Goal: Task Accomplishment & Management: Manage account settings

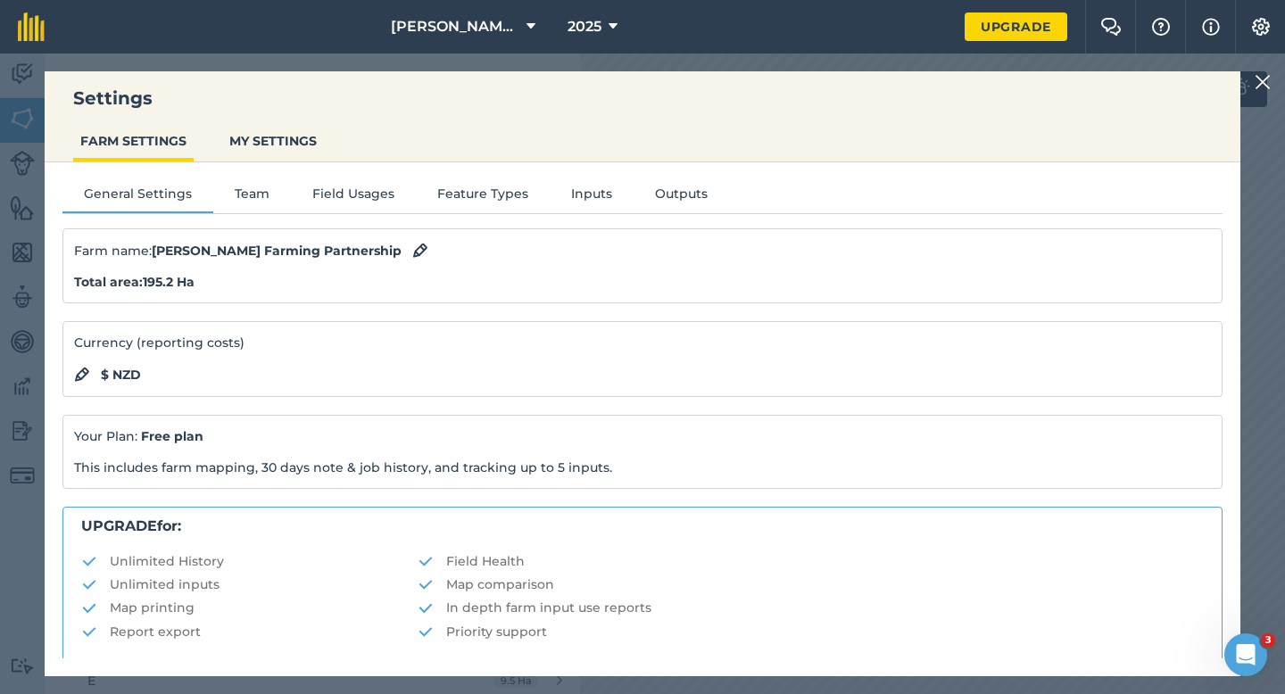
scroll to position [343, 0]
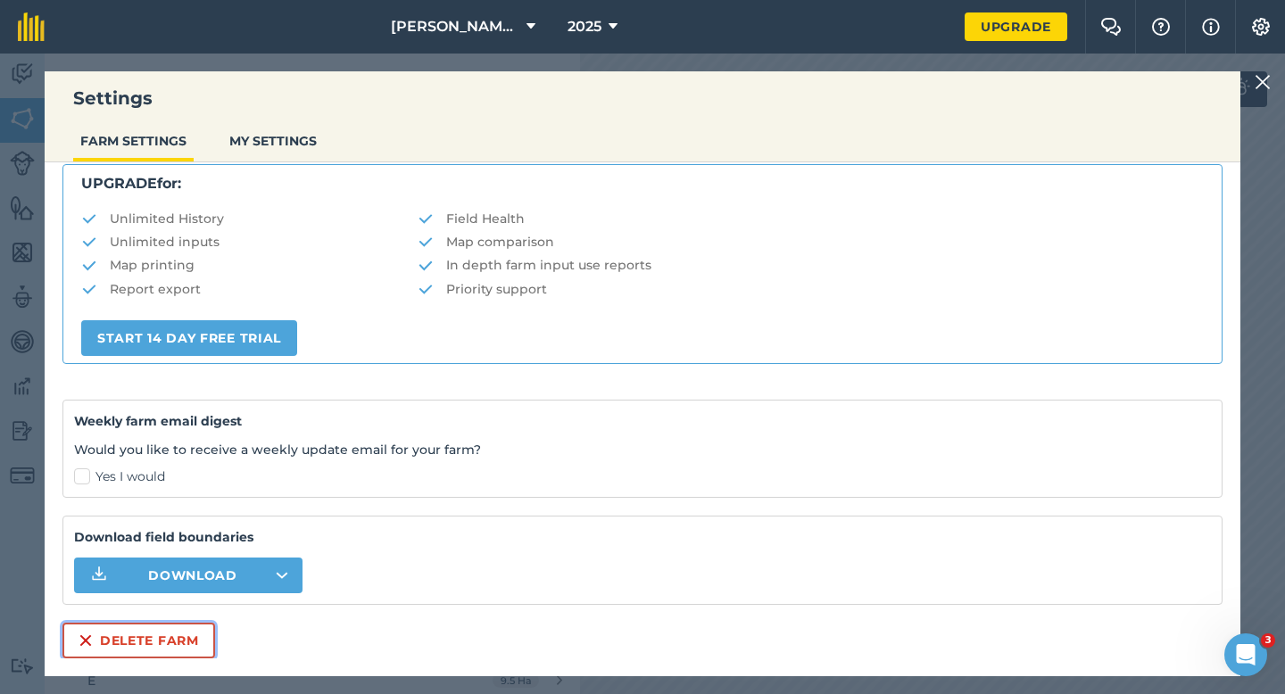
click at [155, 630] on button "Delete farm" at bounding box center [138, 641] width 153 height 36
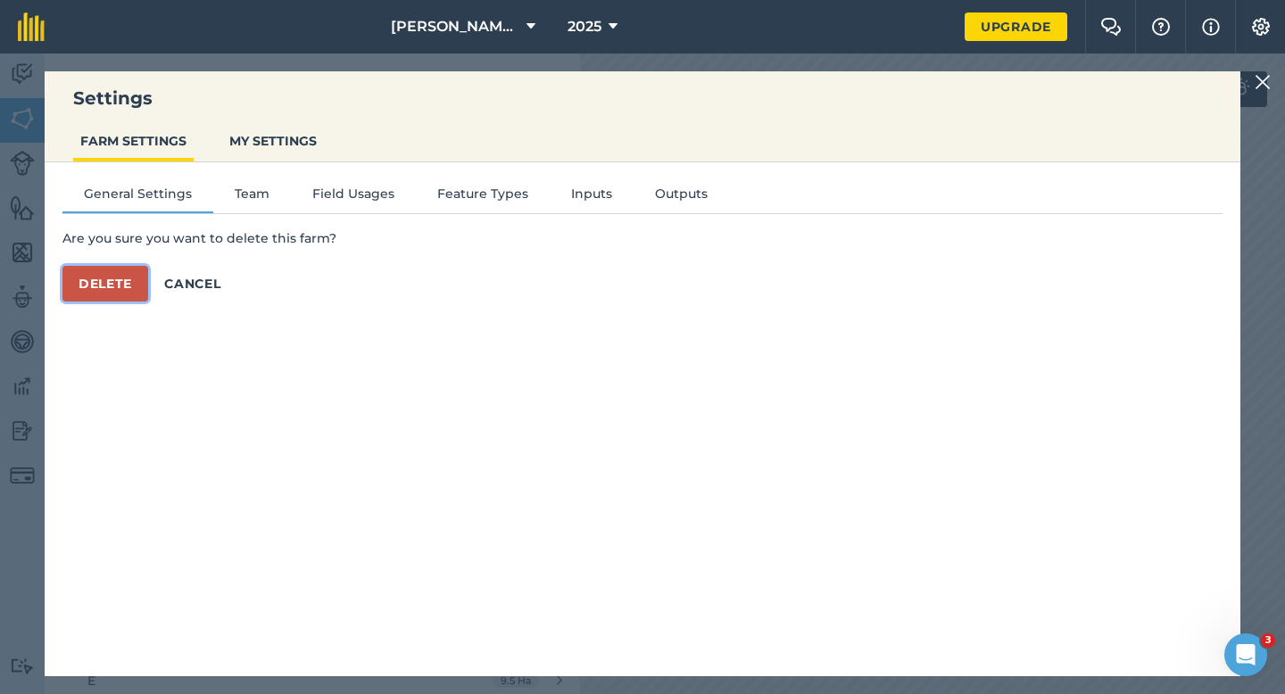
click at [107, 274] on button "Delete" at bounding box center [105, 284] width 86 height 36
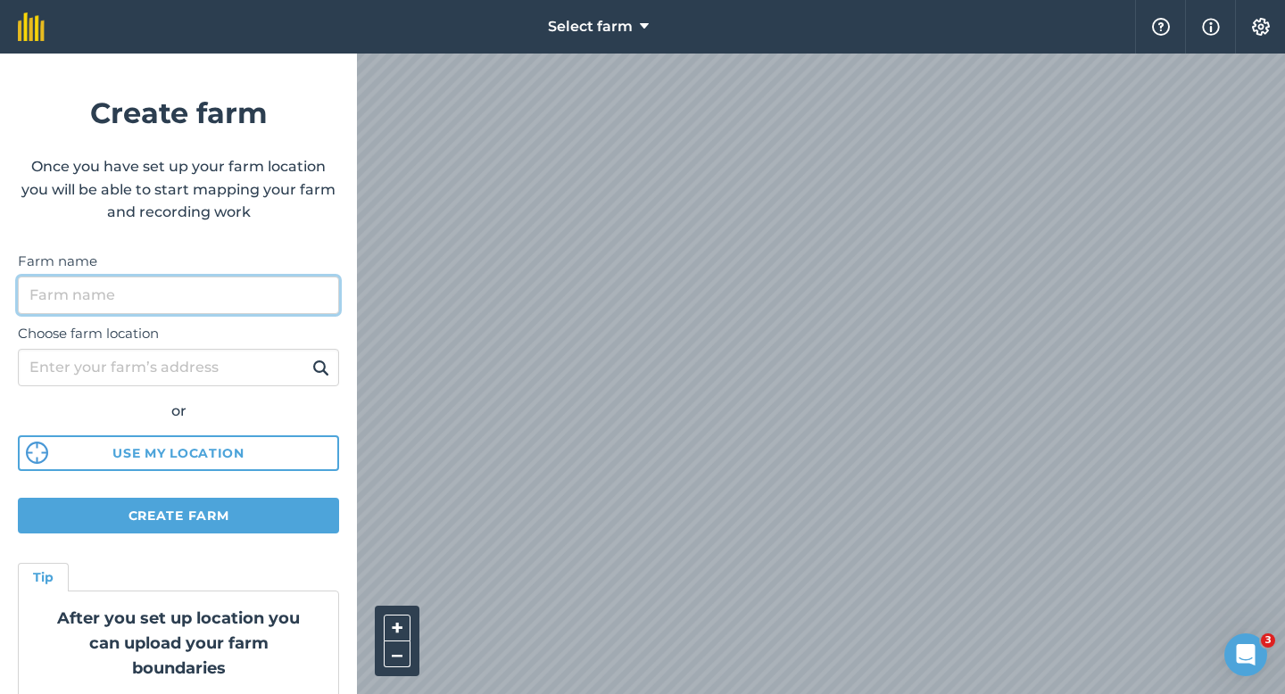
click at [271, 304] on input "Farm name" at bounding box center [178, 295] width 321 height 37
type input "[PERSON_NAME] & Sons"
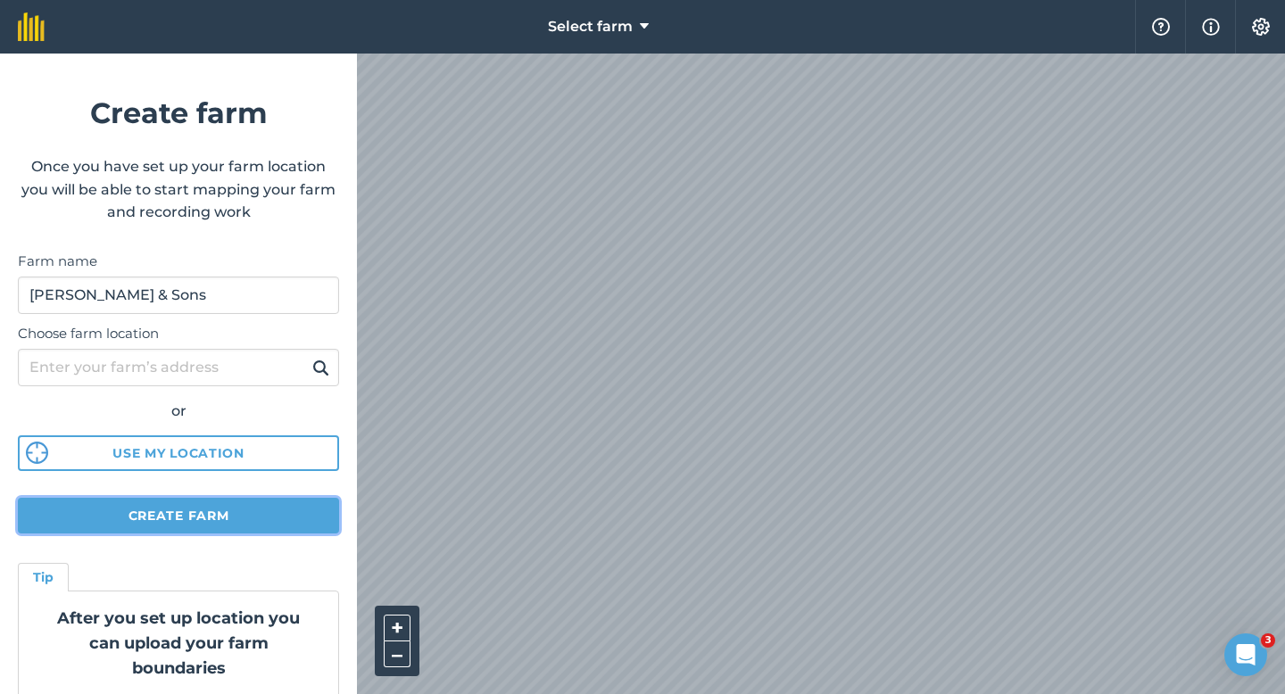
click at [189, 509] on button "Create farm" at bounding box center [178, 516] width 321 height 36
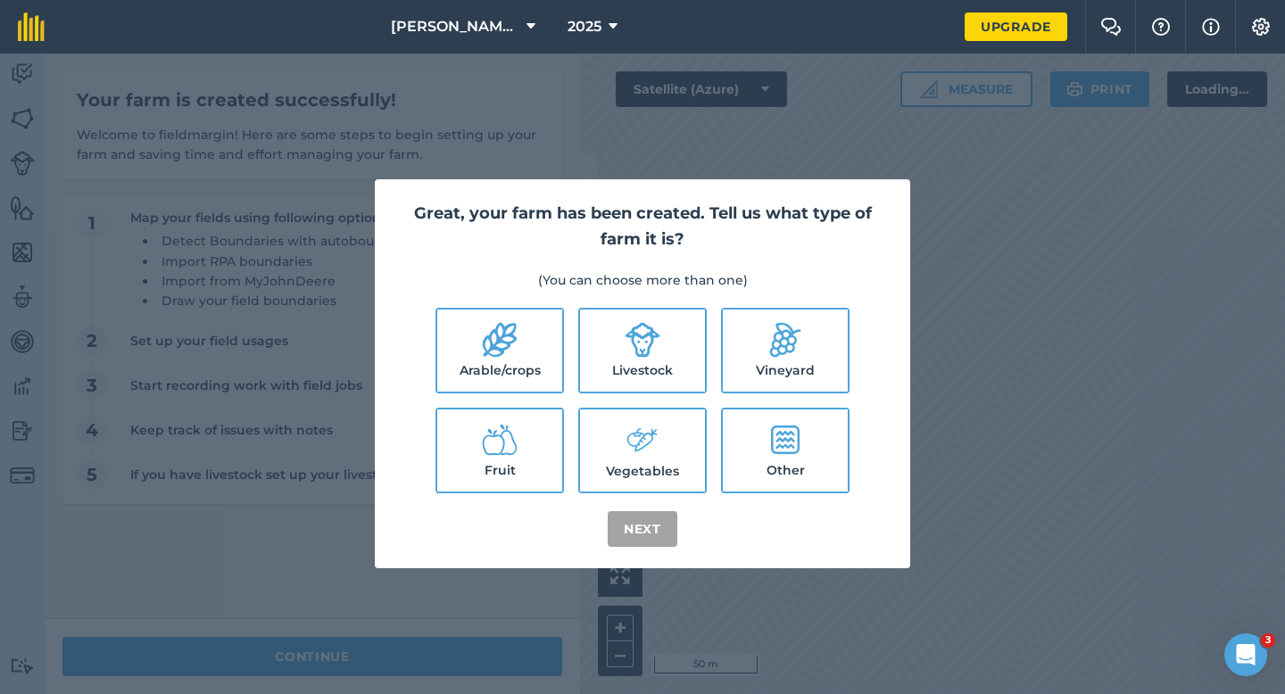
click at [562, 372] on li "Arable/crops" at bounding box center [499, 351] width 128 height 86
click at [608, 361] on label "Livestock" at bounding box center [642, 351] width 125 height 82
checkbox input "true"
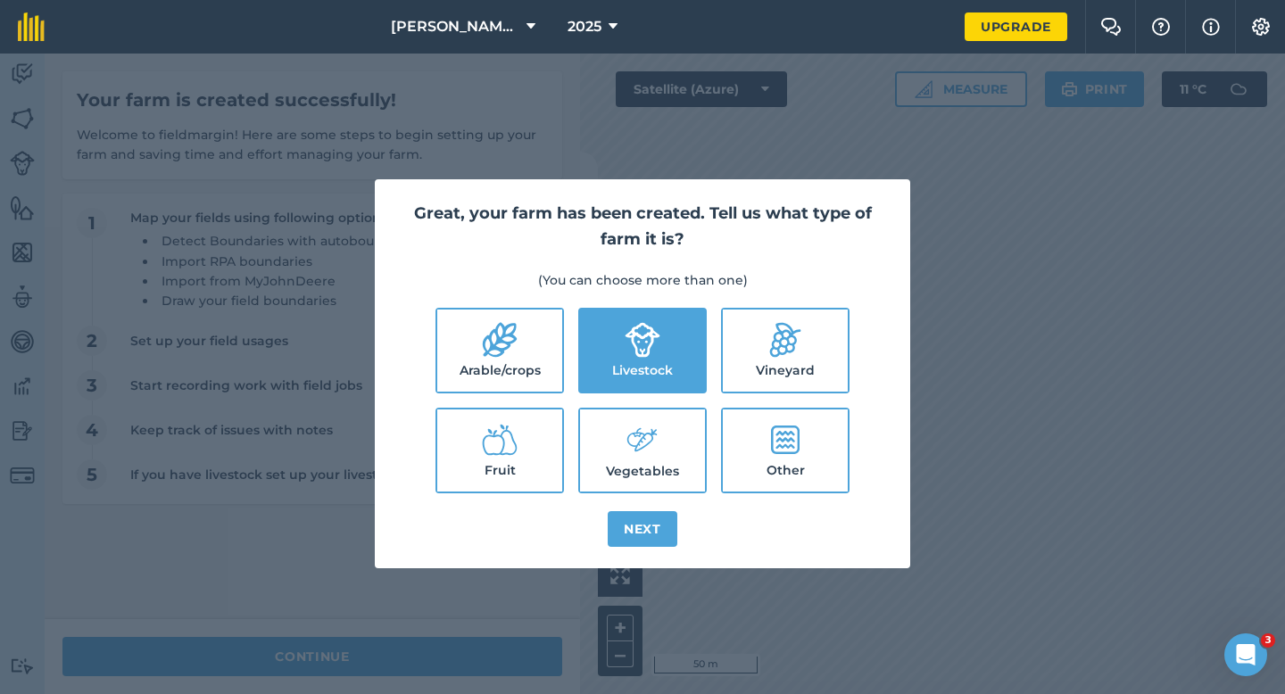
click at [547, 361] on label "Arable/crops" at bounding box center [499, 351] width 125 height 82
checkbox input "true"
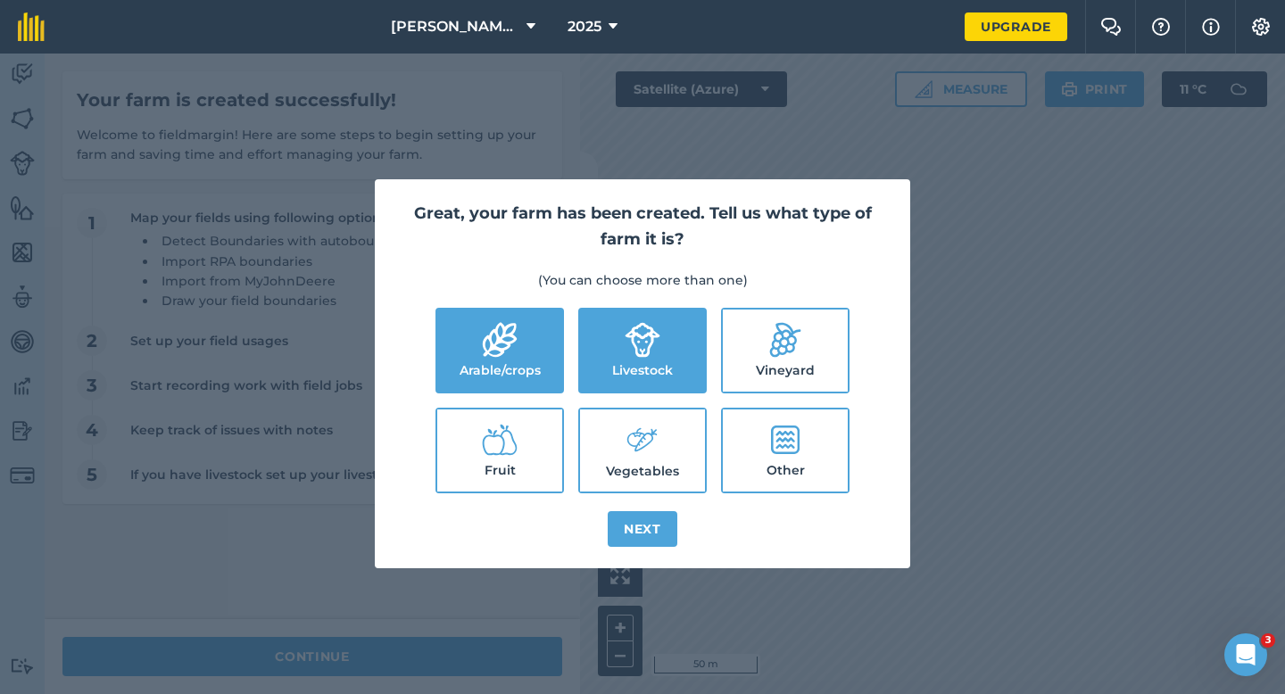
click at [661, 465] on label "Vegetables" at bounding box center [642, 451] width 125 height 82
checkbox input "true"
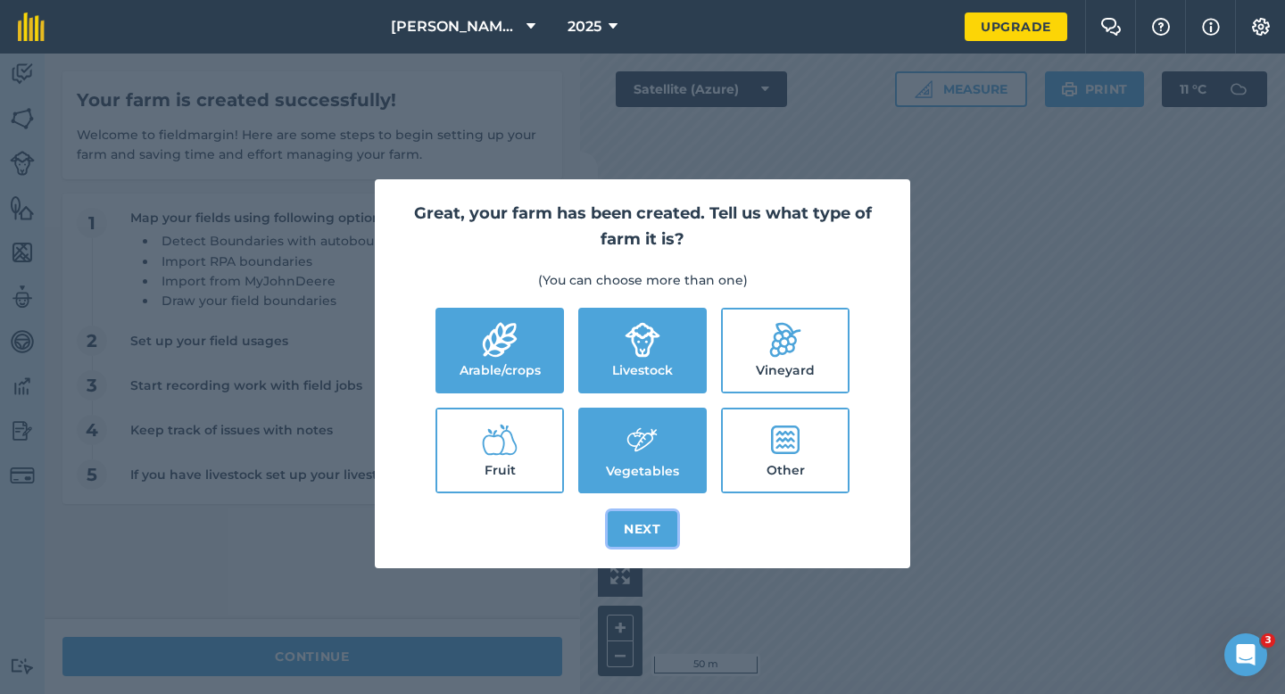
click at [661, 526] on button "Next" at bounding box center [643, 529] width 70 height 36
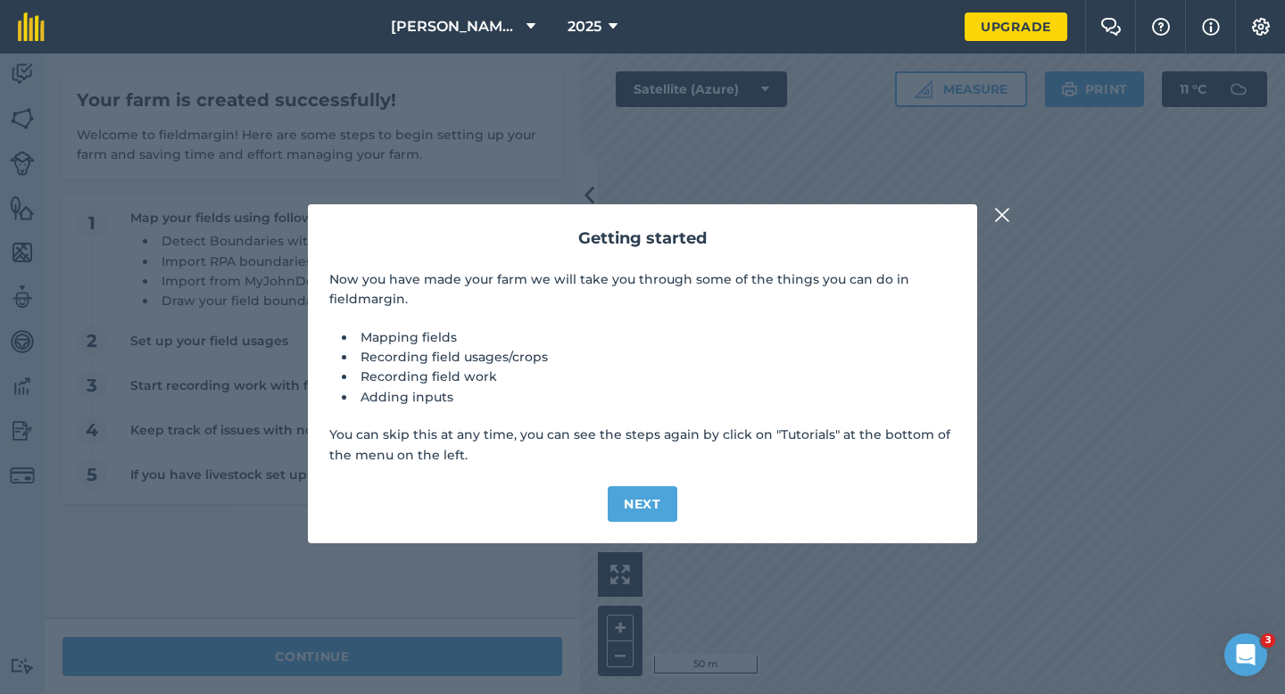
click at [514, 669] on div "Getting started Now you have made your farm we will take you through some of th…" at bounding box center [642, 374] width 1285 height 641
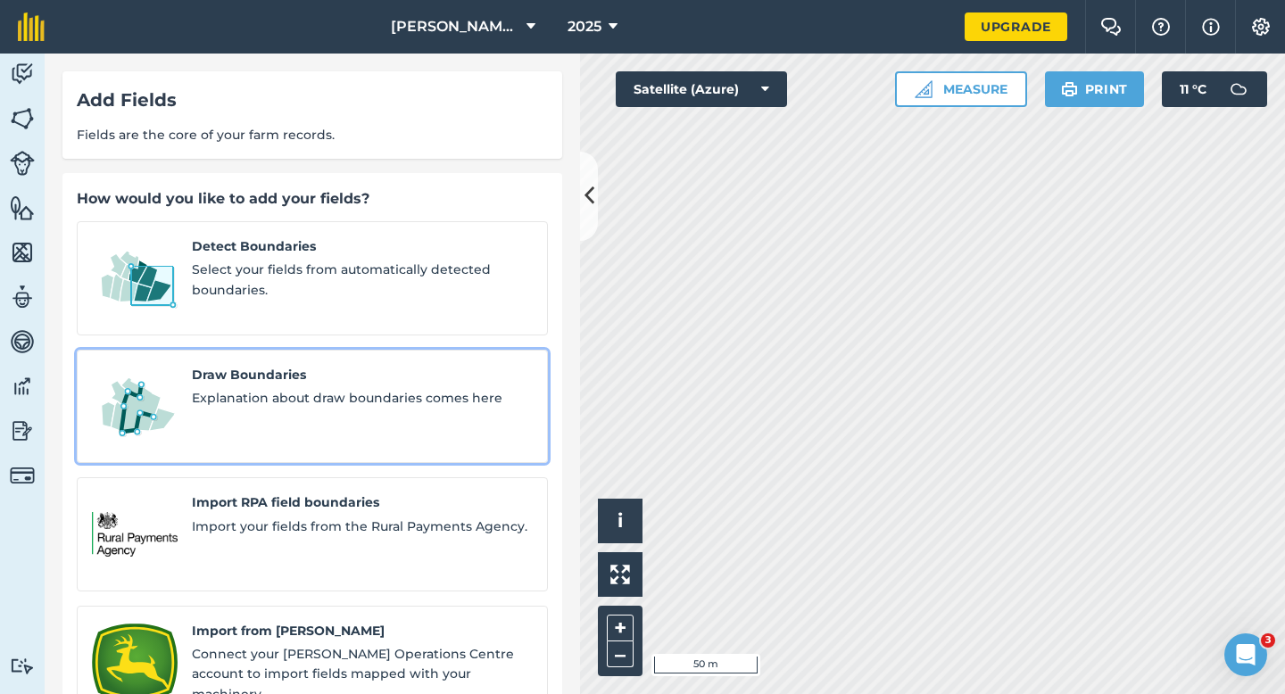
click at [253, 388] on span "Explanation about draw boundaries comes here" at bounding box center [362, 398] width 341 height 20
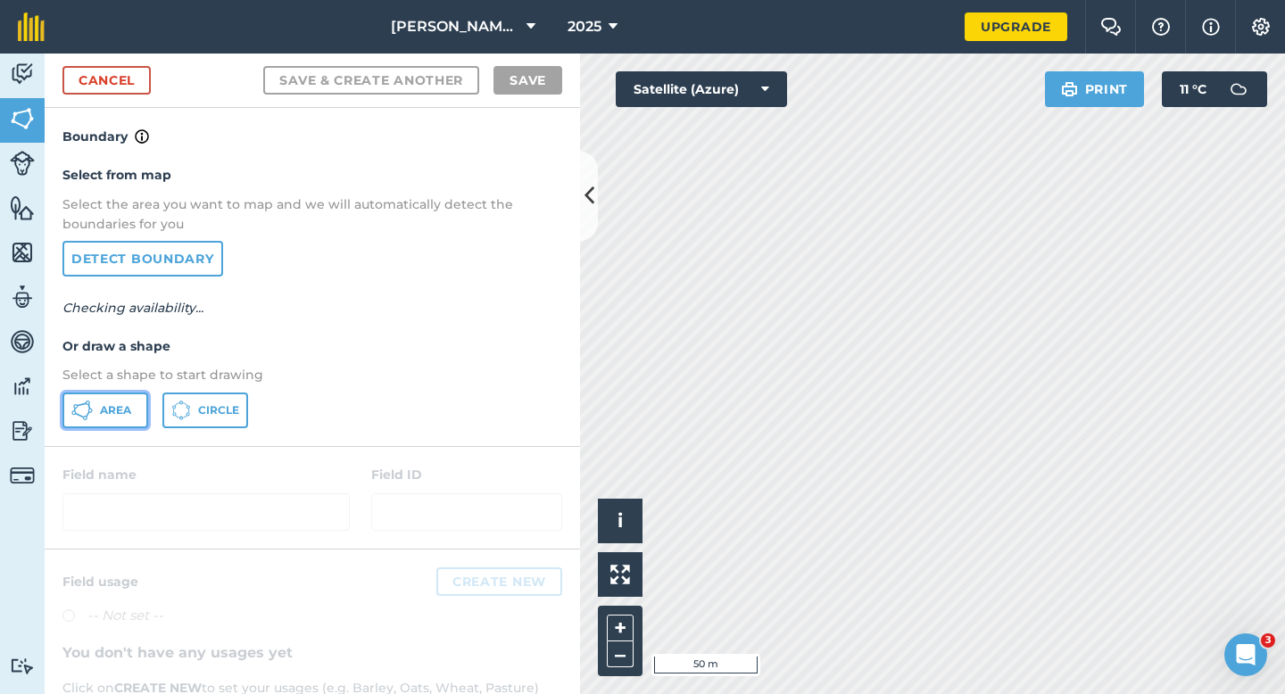
click at [85, 419] on icon at bounding box center [81, 410] width 21 height 21
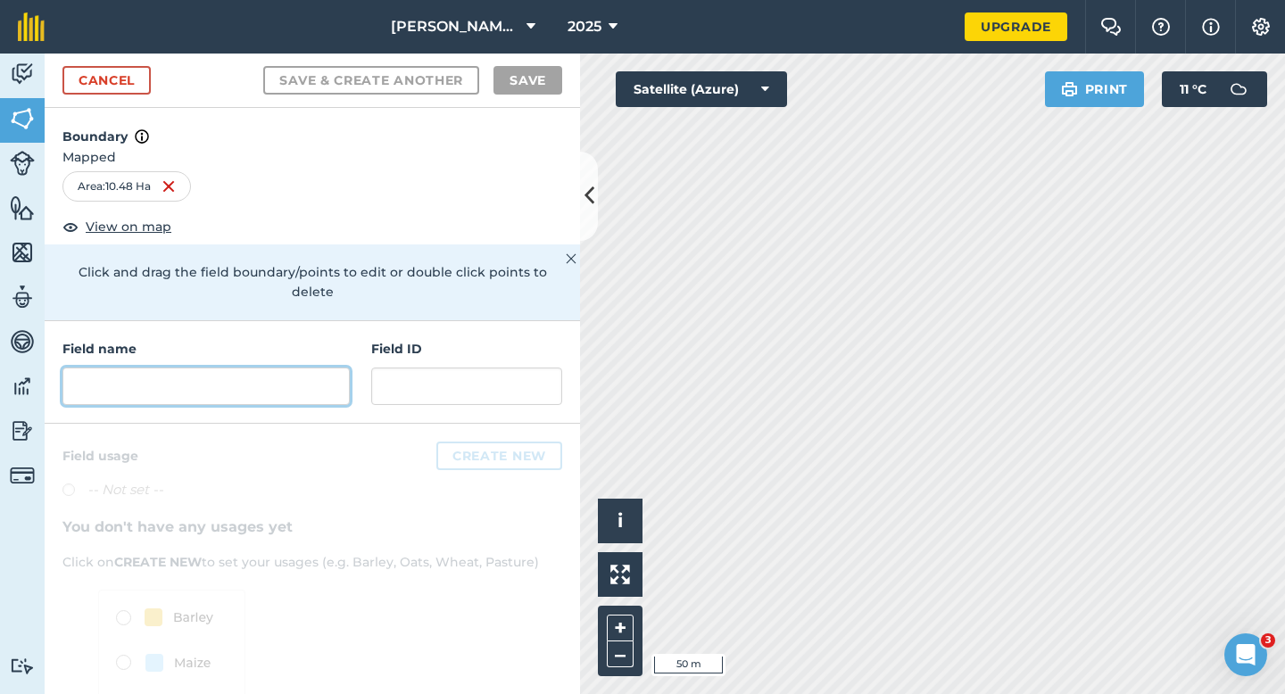
click at [294, 368] on input "text" at bounding box center [205, 386] width 287 height 37
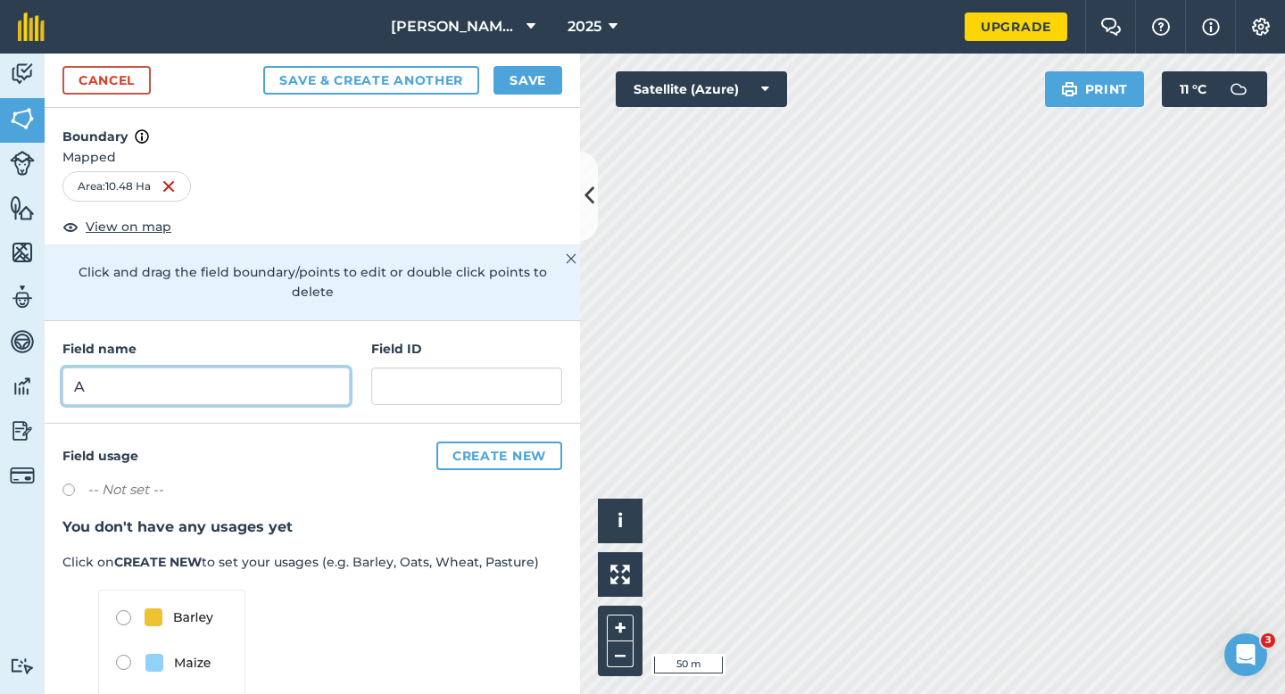
type input "A"
click at [533, 81] on button "Save" at bounding box center [527, 80] width 69 height 29
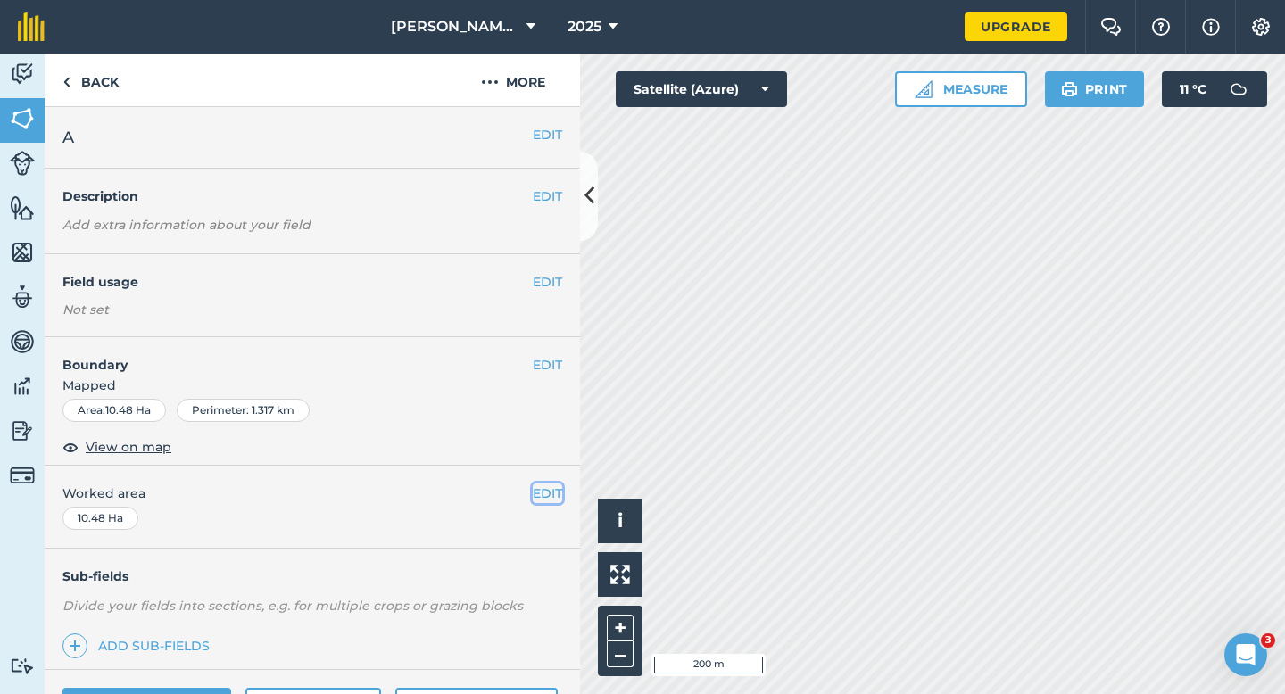
click at [543, 492] on button "EDIT" at bounding box center [547, 494] width 29 height 20
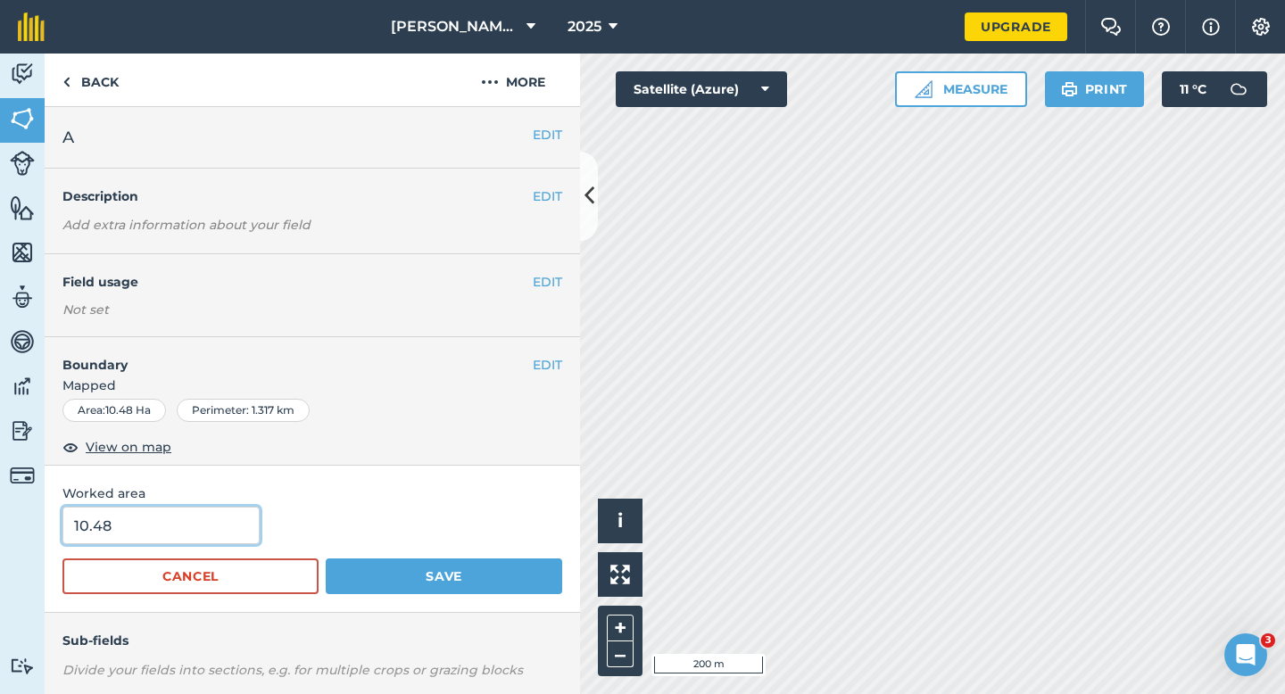
click at [203, 530] on input "10.48" at bounding box center [160, 525] width 197 height 37
type input "10.5"
click at [326, 559] on button "Save" at bounding box center [444, 577] width 236 height 36
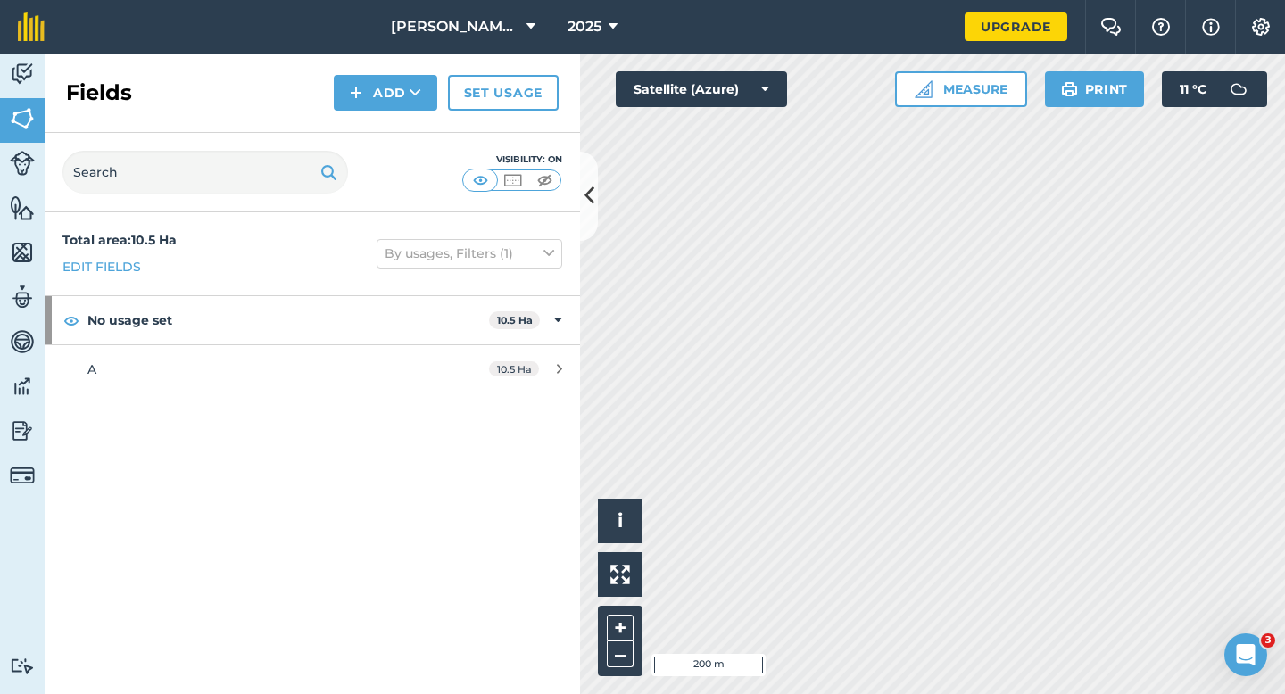
click at [362, 67] on div "Fields Add Set usage" at bounding box center [312, 93] width 535 height 79
click at [362, 116] on div "Fields Add Set usage" at bounding box center [312, 93] width 535 height 79
click at [362, 97] on img at bounding box center [356, 92] width 12 height 21
click at [362, 137] on link "Draw" at bounding box center [385, 132] width 98 height 39
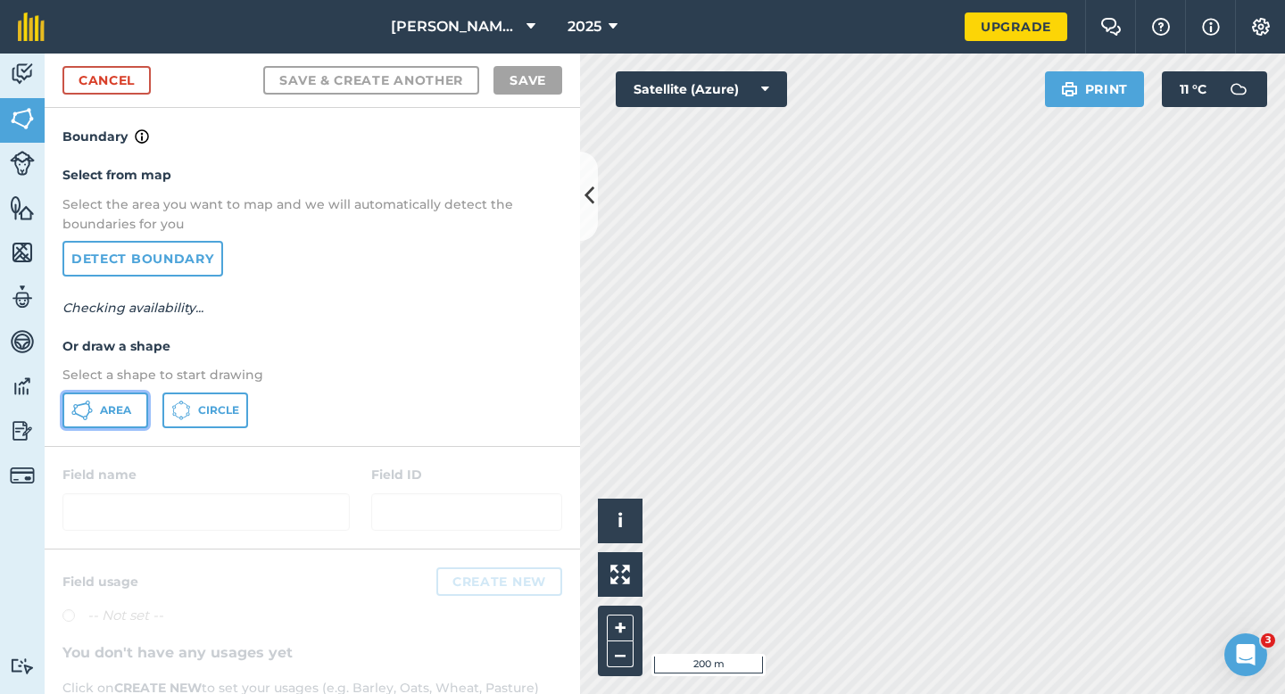
click at [79, 420] on icon at bounding box center [81, 410] width 21 height 21
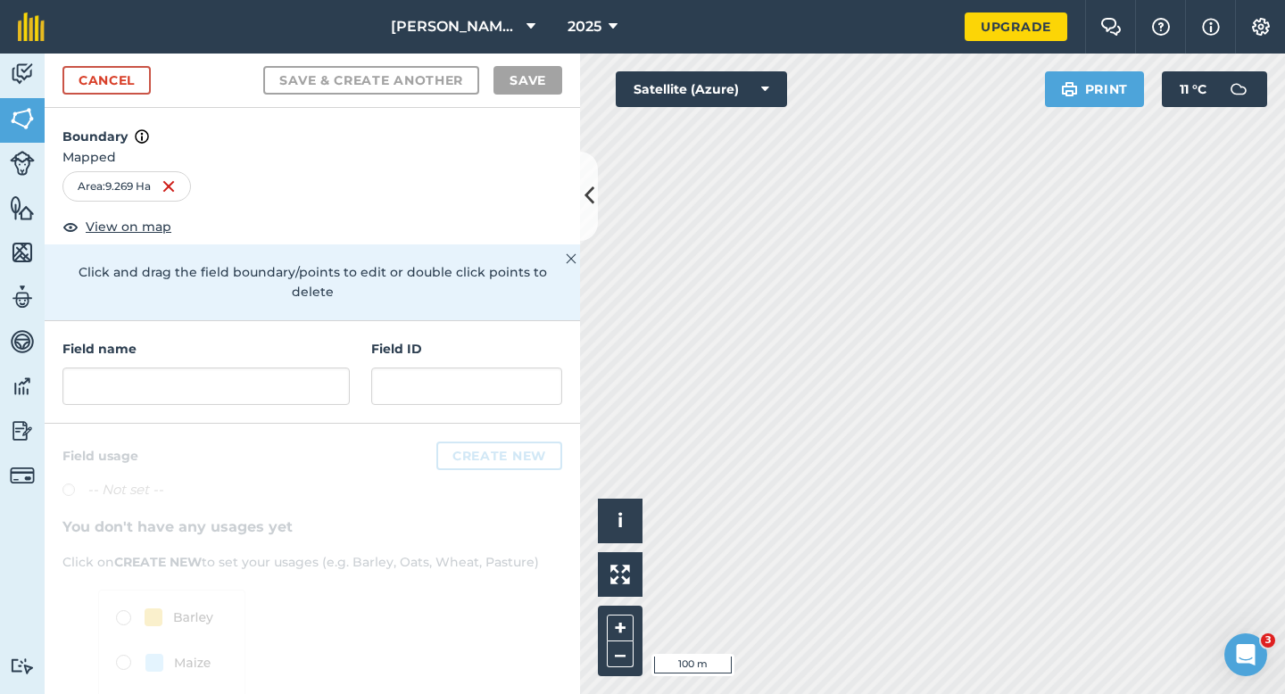
click at [292, 342] on div "Field name" at bounding box center [205, 372] width 287 height 66
click at [288, 379] on input "text" at bounding box center [205, 386] width 287 height 37
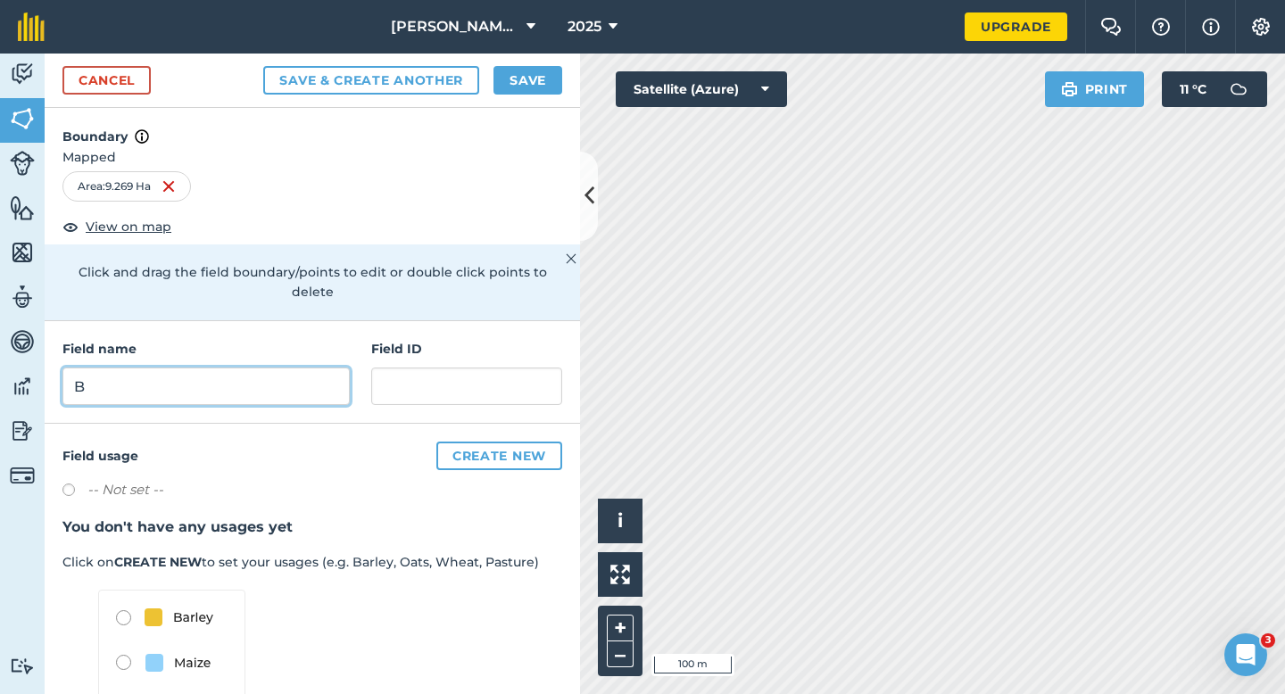
type input "B"
click at [540, 88] on button "Save" at bounding box center [527, 80] width 69 height 29
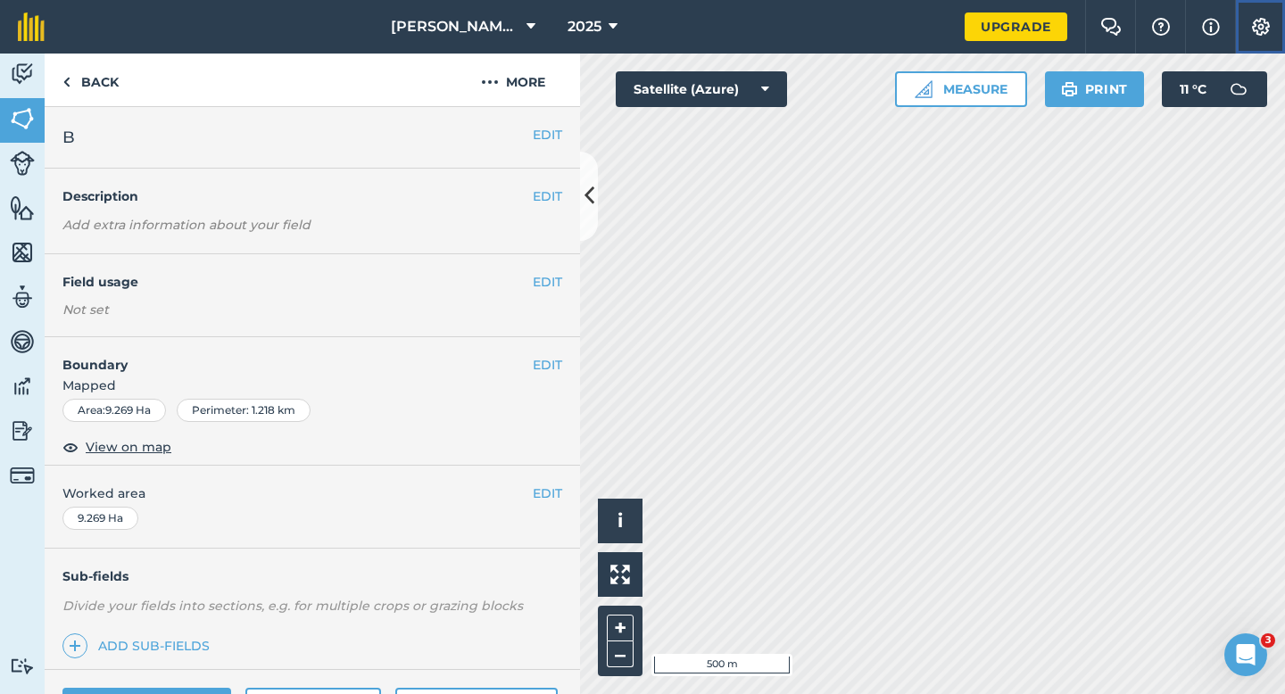
click at [1264, 46] on button "Settings" at bounding box center [1260, 27] width 50 height 54
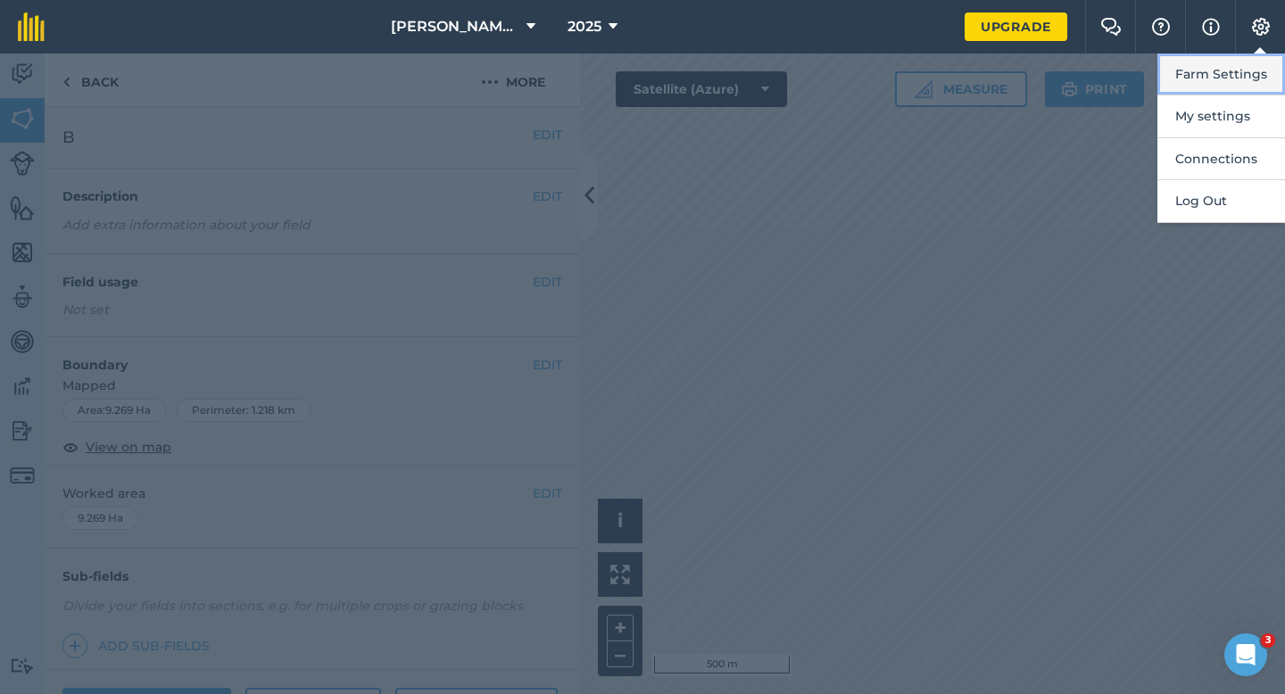
click at [1256, 84] on button "Farm Settings" at bounding box center [1221, 75] width 128 height 42
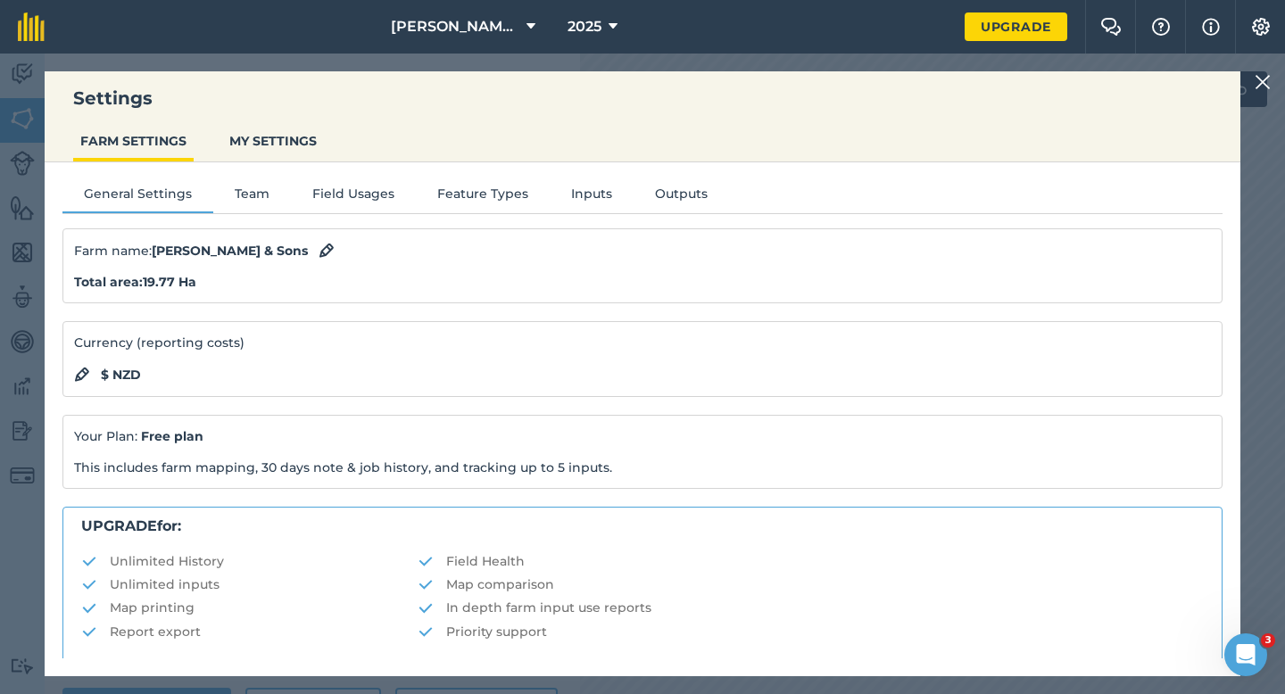
scroll to position [343, 0]
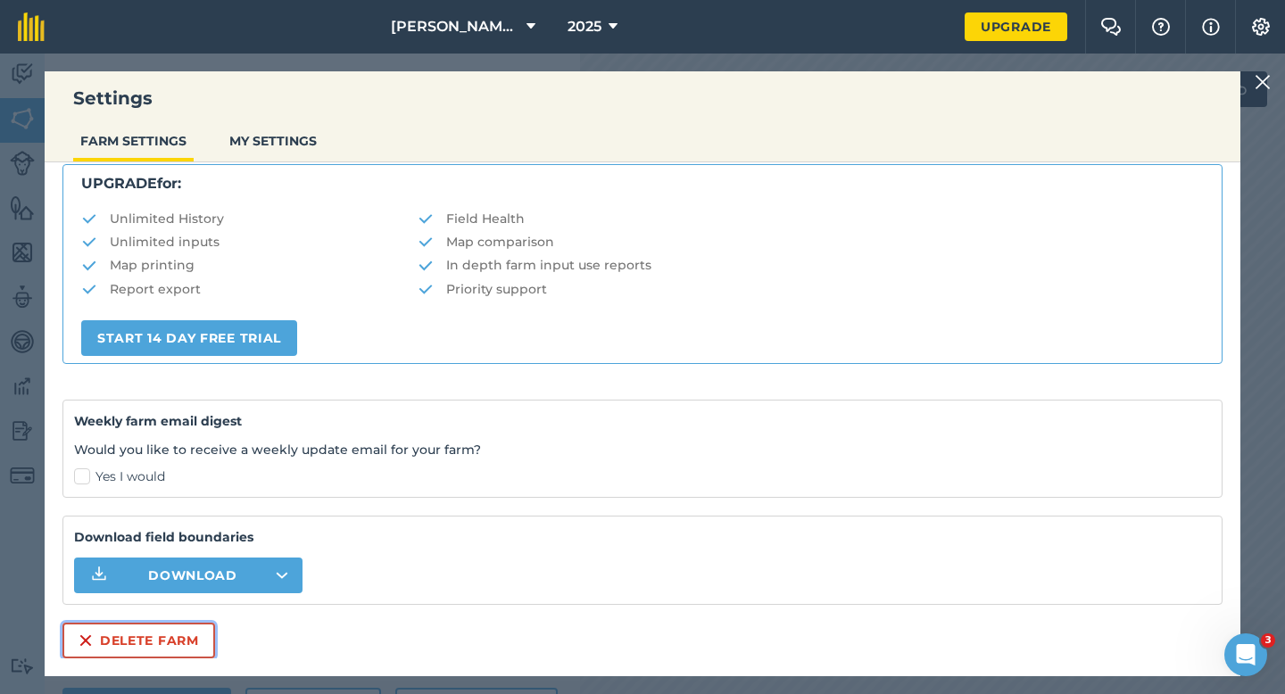
click at [153, 634] on button "Delete farm" at bounding box center [138, 641] width 153 height 36
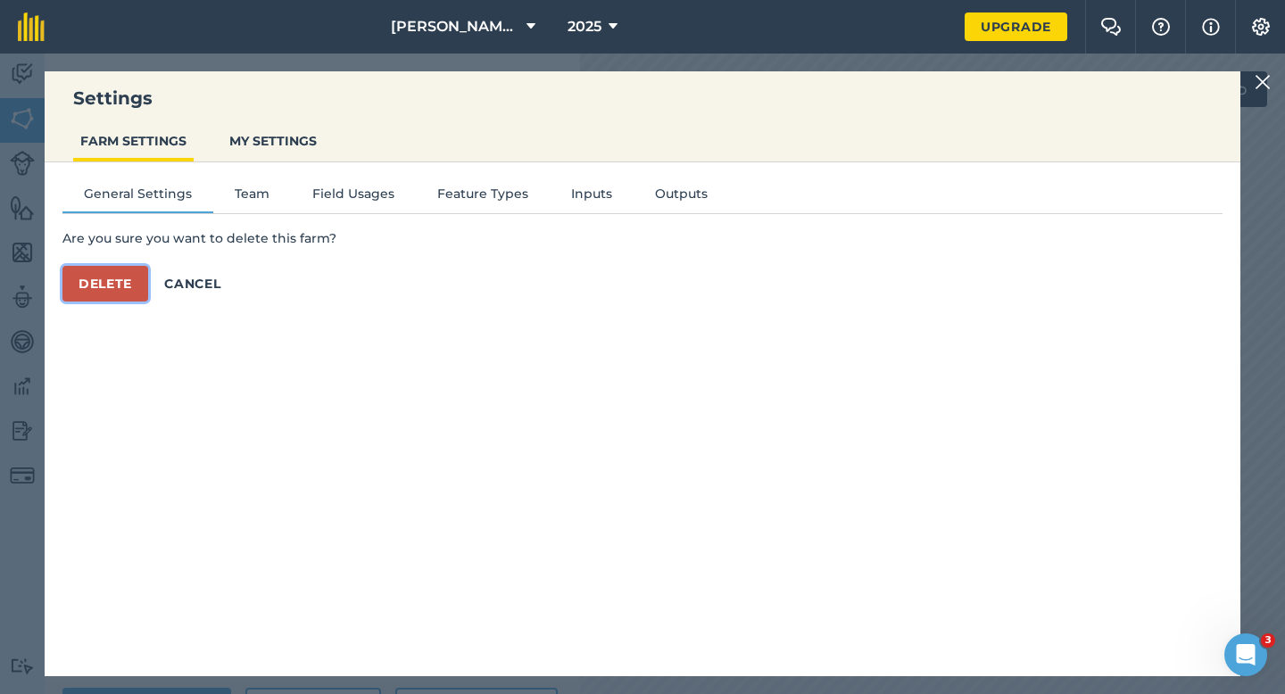
click at [133, 295] on button "Delete" at bounding box center [105, 284] width 86 height 36
